Goal: Task Accomplishment & Management: Manage account settings

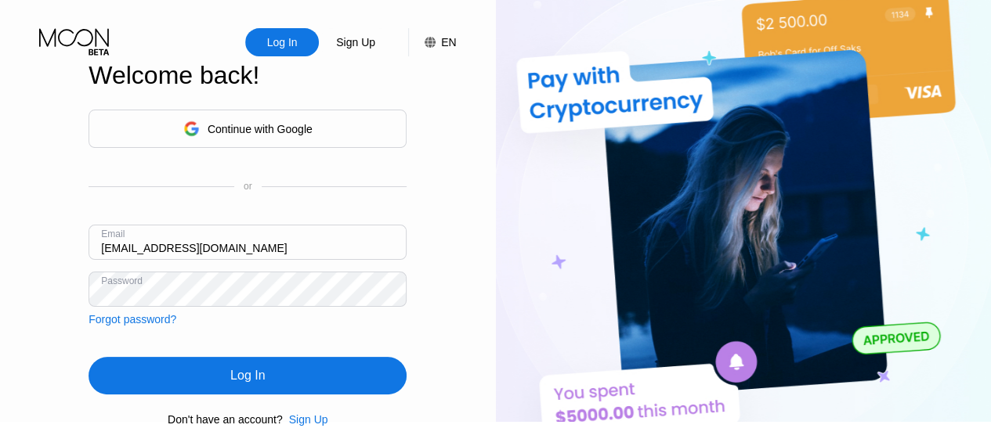
click at [267, 388] on div "Log In" at bounding box center [247, 376] width 318 height 38
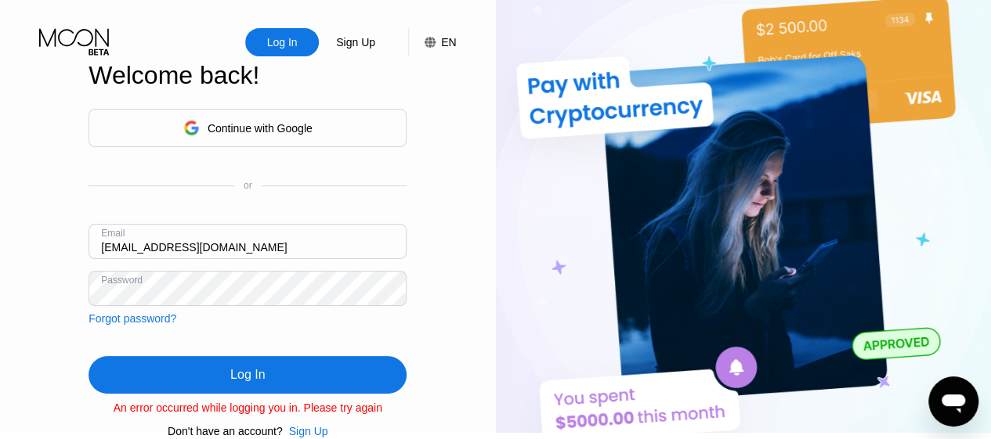
click at [302, 373] on div "Log In" at bounding box center [247, 375] width 318 height 38
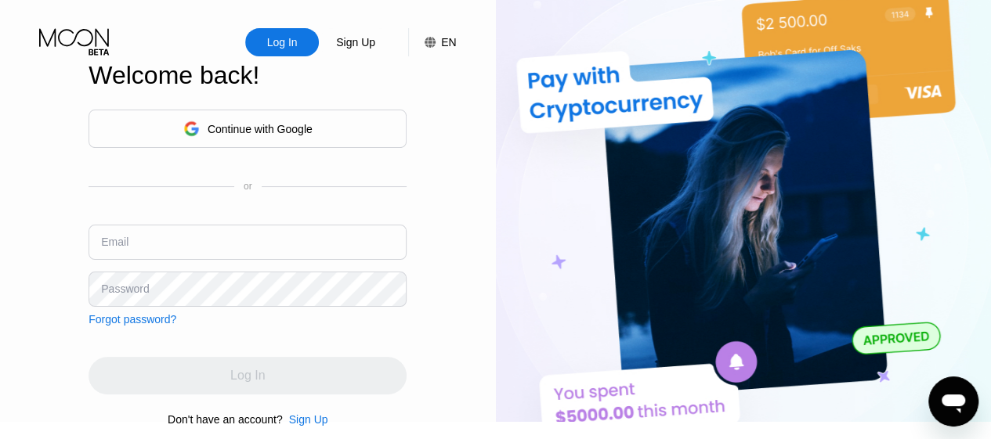
type input "[EMAIL_ADDRESS][DOMAIN_NAME]"
click at [287, 251] on input "[EMAIL_ADDRESS][DOMAIN_NAME]" at bounding box center [247, 242] width 318 height 35
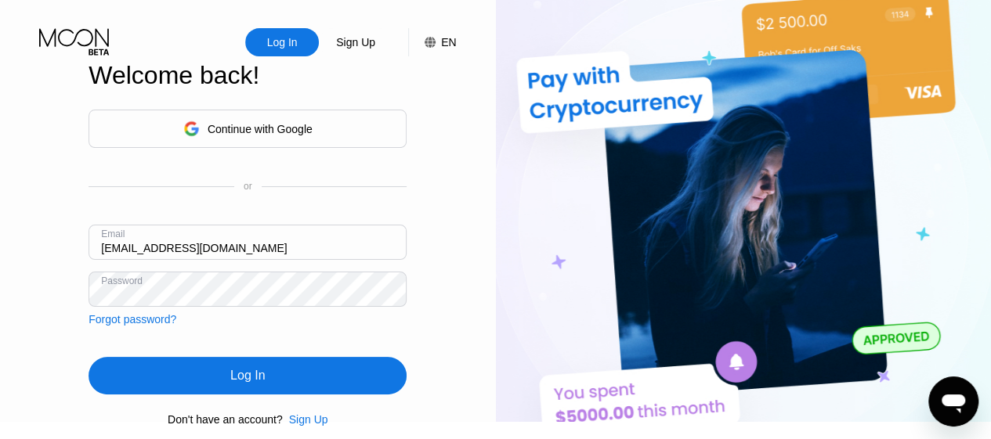
click at [301, 388] on div "Log In" at bounding box center [247, 376] width 318 height 38
